Goal: Task Accomplishment & Management: Use online tool/utility

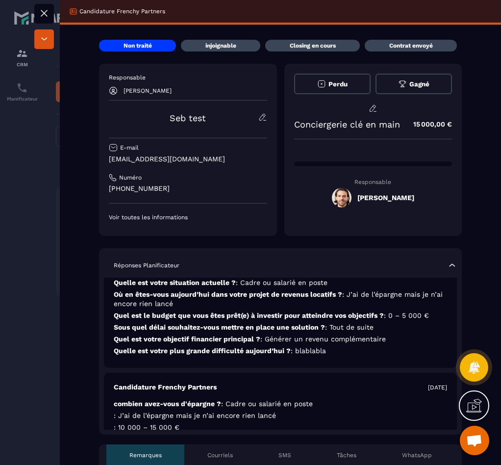
scroll to position [81, 0]
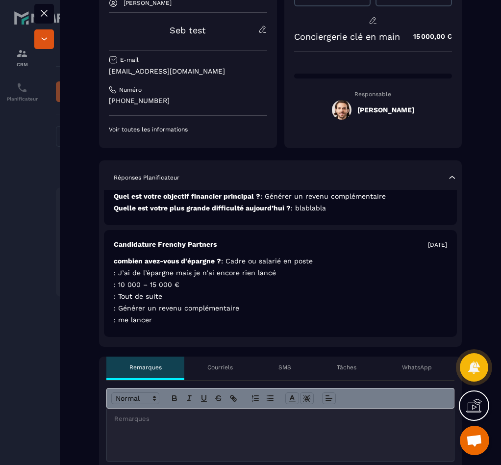
click at [232, 371] on div "Courriels" at bounding box center [219, 369] width 71 height 24
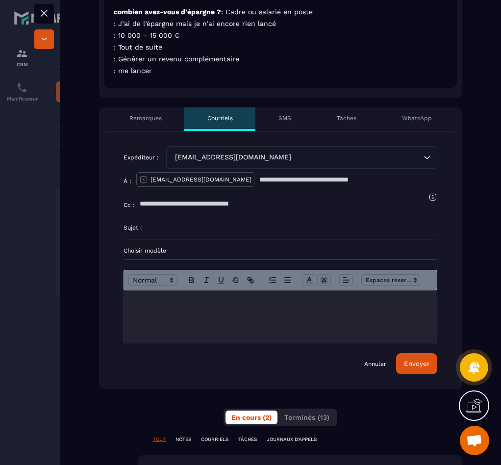
scroll to position [362, 0]
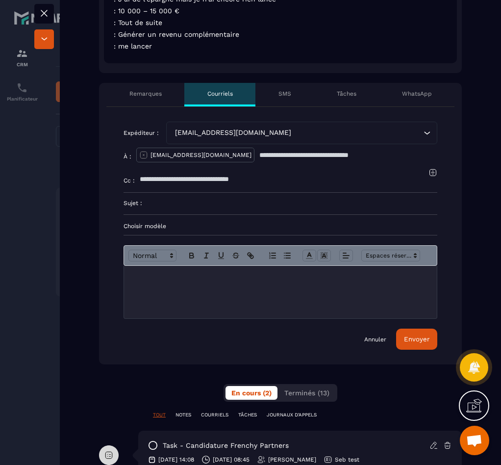
click at [189, 230] on form "Expéditeur : [EMAIL_ADDRESS][DOMAIN_NAME] Loading... À : [EMAIL_ADDRESS][DOMAIN…" at bounding box center [281, 236] width 314 height 228
click at [188, 225] on p "Choisir modèle" at bounding box center [281, 226] width 314 height 8
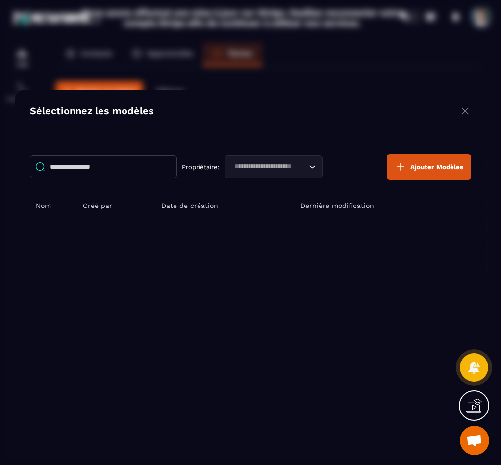
click at [93, 169] on input "Modal window" at bounding box center [103, 167] width 147 height 23
click at [98, 131] on div "Sélectionnez les modèles Propriétaire: Loading... Ajouter Modèles Nom Créé par …" at bounding box center [250, 232] width 471 height 285
click at [241, 175] on div "Loading..." at bounding box center [274, 167] width 98 height 23
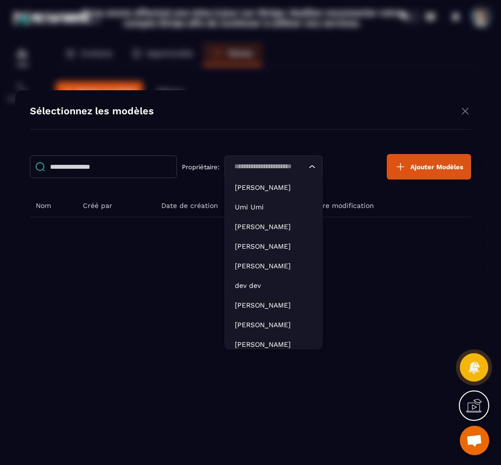
click at [246, 167] on input "Search for option" at bounding box center [269, 166] width 76 height 11
click at [118, 269] on div "Propriétaire: Loading... [PERSON_NAME] D Umi Umi Hanouna Sebastien [PERSON_NAME…" at bounding box center [251, 252] width 442 height 216
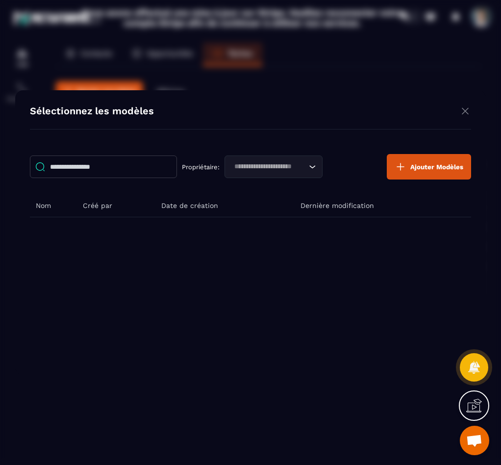
click at [91, 166] on input "Modal window" at bounding box center [103, 167] width 147 height 23
click at [112, 66] on div "Modal window" at bounding box center [250, 232] width 501 height 465
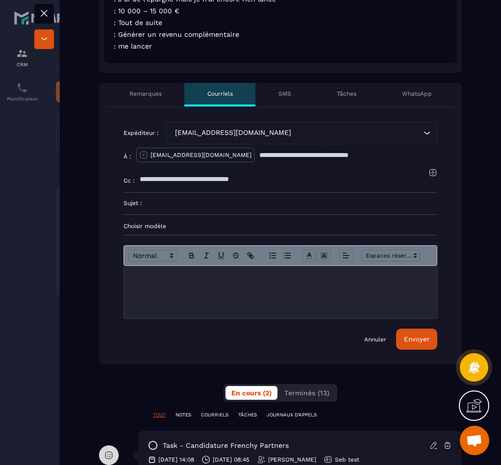
click at [168, 229] on p "Choisir modèle" at bounding box center [281, 226] width 314 height 8
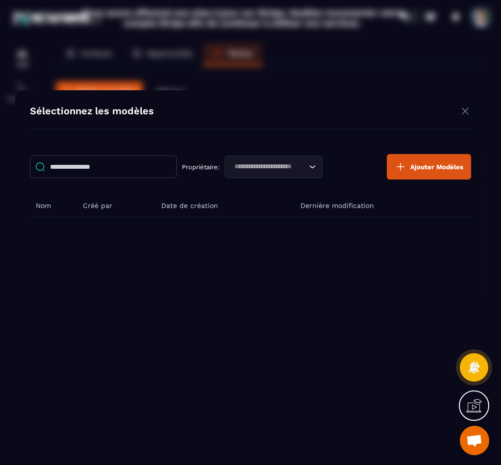
drag, startPoint x: 233, startPoint y: 162, endPoint x: 244, endPoint y: 163, distance: 11.3
click at [233, 162] on input "Search for option" at bounding box center [269, 166] width 76 height 11
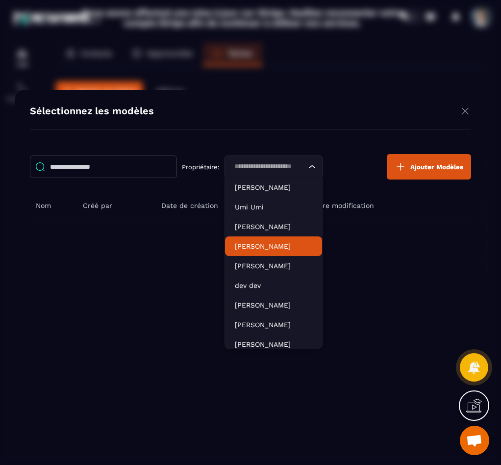
click at [277, 238] on li "[PERSON_NAME]" at bounding box center [273, 246] width 97 height 20
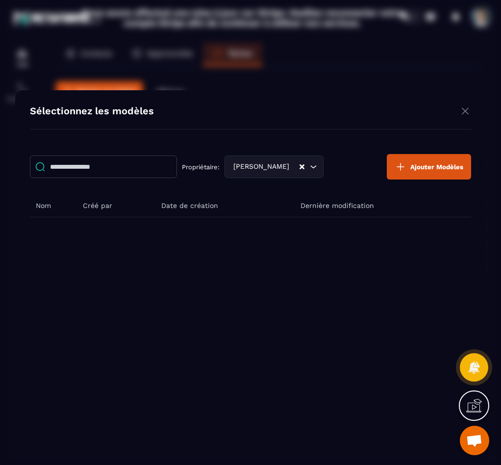
click at [265, 168] on div "[PERSON_NAME]" at bounding box center [265, 166] width 70 height 11
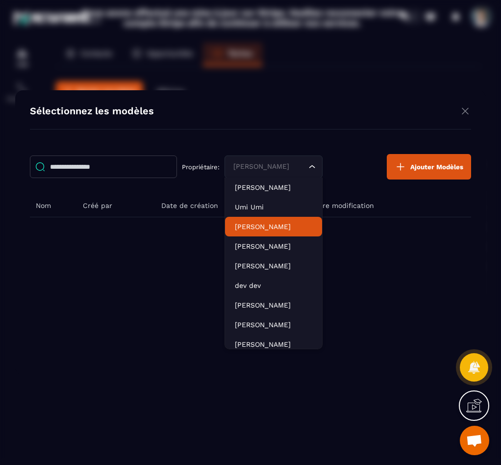
click at [267, 222] on p "[PERSON_NAME]" at bounding box center [274, 227] width 78 height 10
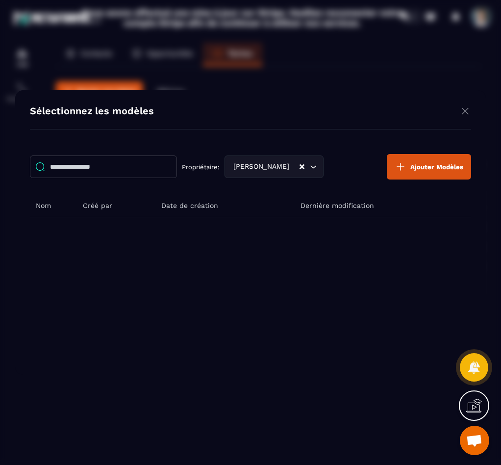
click at [155, 277] on div "Propriétaire: [PERSON_NAME] Loading... Ajouter Modèles Nom Créé par Date de cré…" at bounding box center [251, 252] width 442 height 216
click at [100, 245] on div "Propriétaire: [PERSON_NAME] Loading... Ajouter Modèles Nom Créé par Date de cré…" at bounding box center [251, 252] width 442 height 216
click at [138, 299] on div "Propriétaire: [PERSON_NAME] Loading... Ajouter Modèles Nom Créé par Date de cré…" at bounding box center [251, 252] width 442 height 216
click at [221, 90] on div "Modal window" at bounding box center [250, 232] width 501 height 465
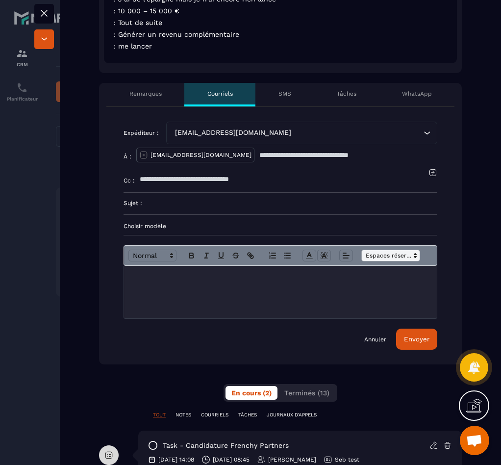
click at [362, 262] on span at bounding box center [391, 256] width 59 height 12
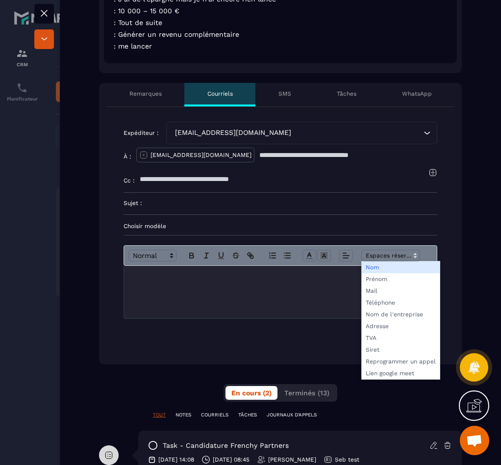
click at [248, 303] on div at bounding box center [280, 292] width 313 height 52
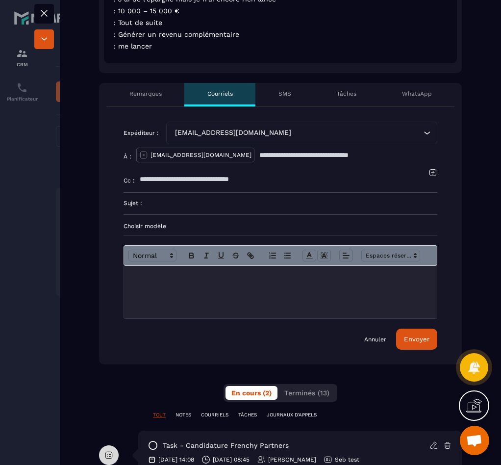
click at [217, 228] on p "Choisir modèle" at bounding box center [281, 226] width 314 height 8
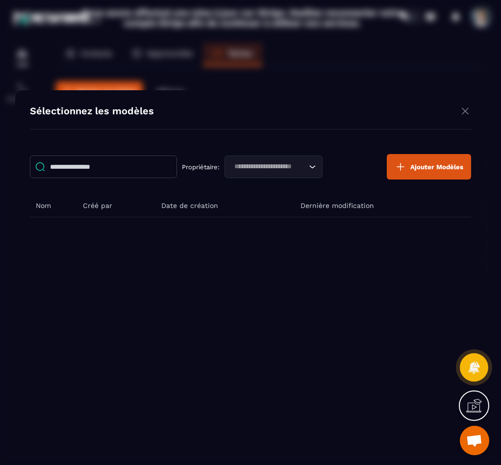
click at [443, 172] on button "Ajouter Modèles" at bounding box center [429, 167] width 84 height 26
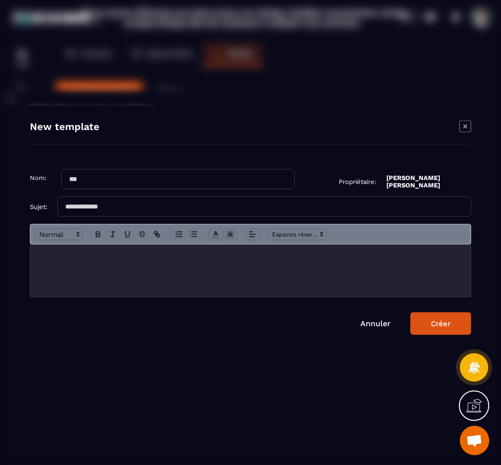
click at [150, 210] on input "Modal window" at bounding box center [264, 207] width 414 height 20
click at [302, 236] on span "Modal window" at bounding box center [297, 235] width 59 height 12
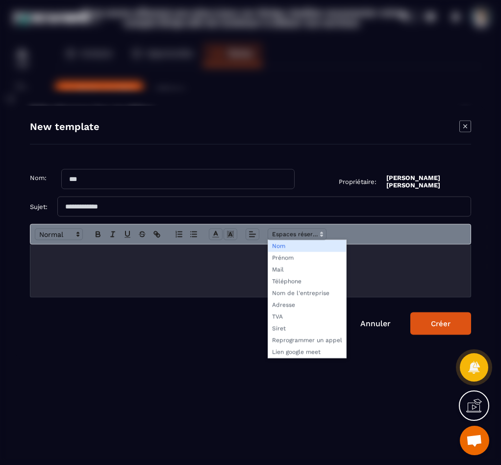
click at [315, 343] on span "Modal window" at bounding box center [307, 341] width 78 height 12
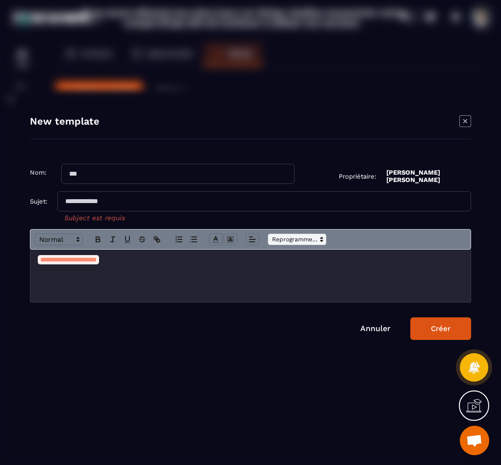
click at [292, 242] on span "Modal window" at bounding box center [297, 240] width 59 height 12
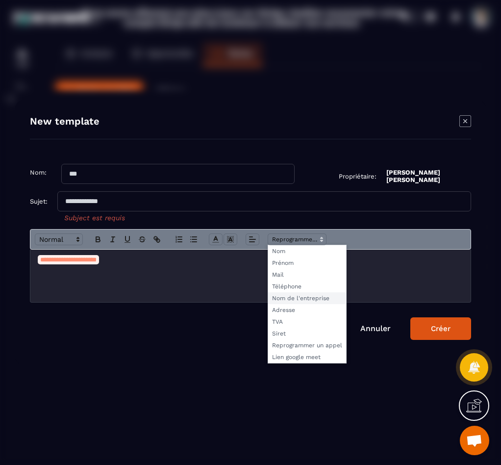
click at [300, 294] on span "Modal window" at bounding box center [307, 298] width 78 height 12
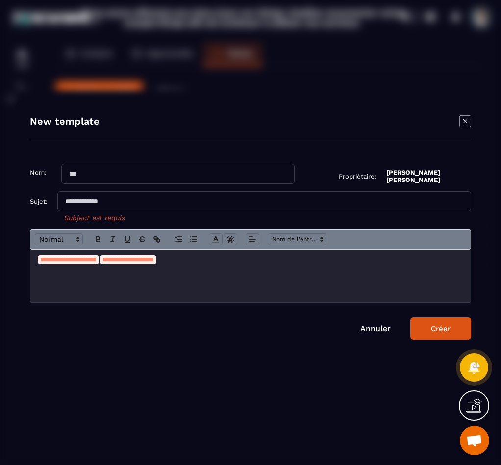
click at [299, 247] on div "Modal window" at bounding box center [251, 239] width 442 height 21
click at [370, 331] on link "Annuler" at bounding box center [376, 328] width 30 height 9
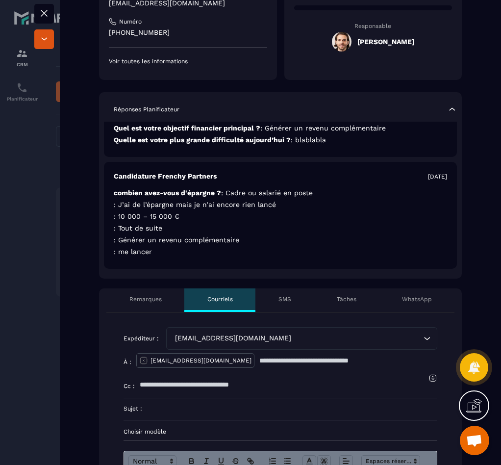
scroll to position [0, 0]
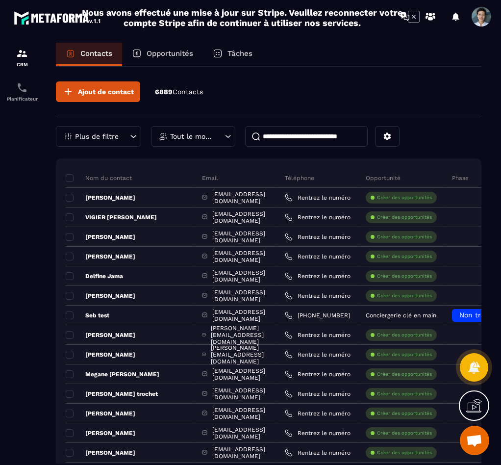
click at [231, 50] on p "Tâches" at bounding box center [240, 53] width 25 height 9
